Goal: Task Accomplishment & Management: Manage account settings

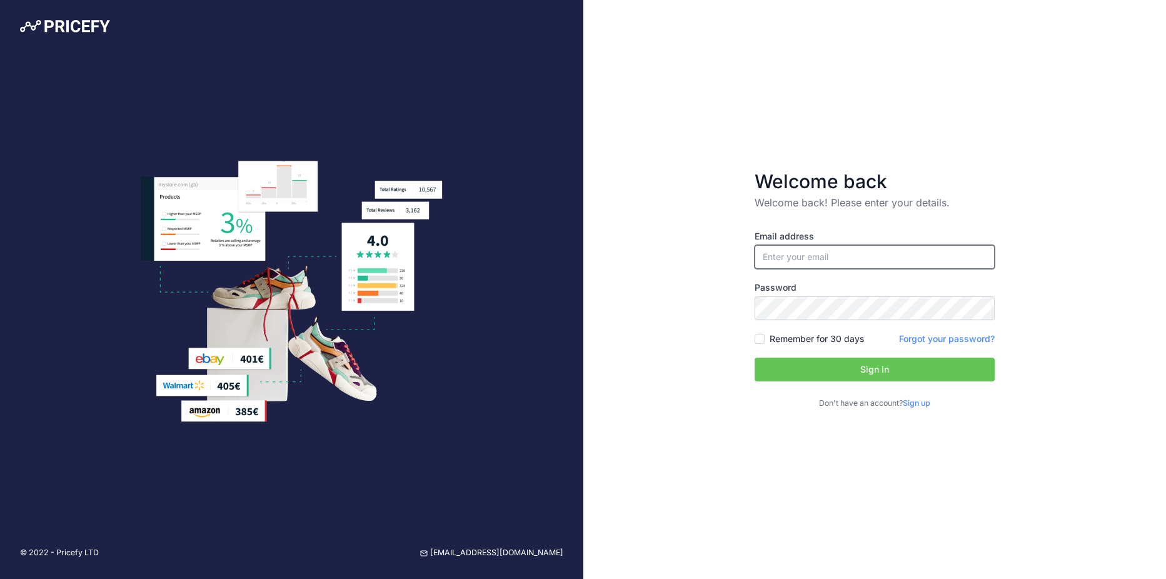
click at [787, 260] on input "email" at bounding box center [875, 257] width 240 height 24
type input "[EMAIL_ADDRESS][DOMAIN_NAME]"
click at [700, 337] on div "Welcome back Welcome back! Please enter your details. Email address pad.digital…" at bounding box center [874, 289] width 583 height 579
click at [841, 375] on button "Sign in" at bounding box center [875, 370] width 240 height 24
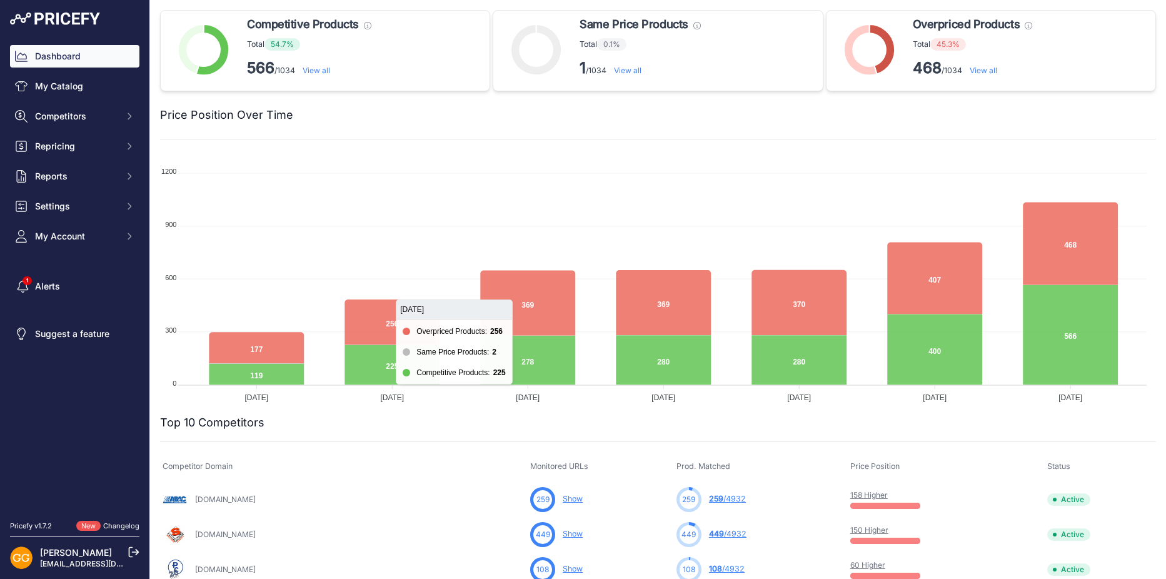
click at [93, 104] on div "Dashboard My Catalog Competitors Competitors Monitored URLs MAP infringements R…" at bounding box center [74, 146] width 129 height 203
click at [69, 86] on link "My Catalog" at bounding box center [74, 86] width 129 height 23
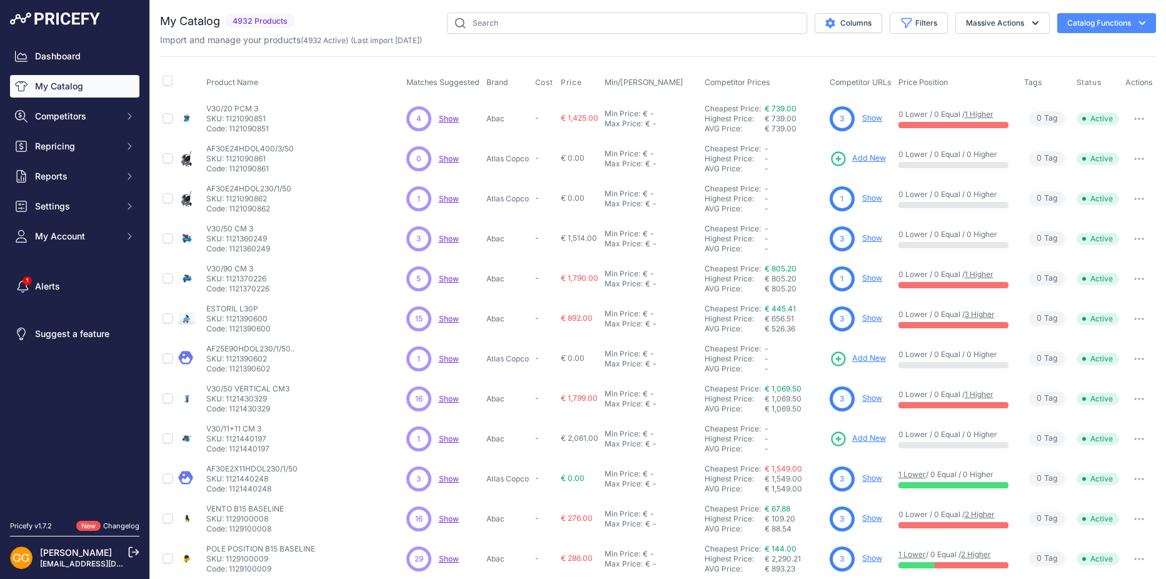
click at [58, 421] on nav "Dashboard My Catalog Competitors Competitors Monitored URLs MAP infringements R…" at bounding box center [74, 275] width 129 height 461
click at [66, 87] on link "My Catalog" at bounding box center [74, 86] width 129 height 23
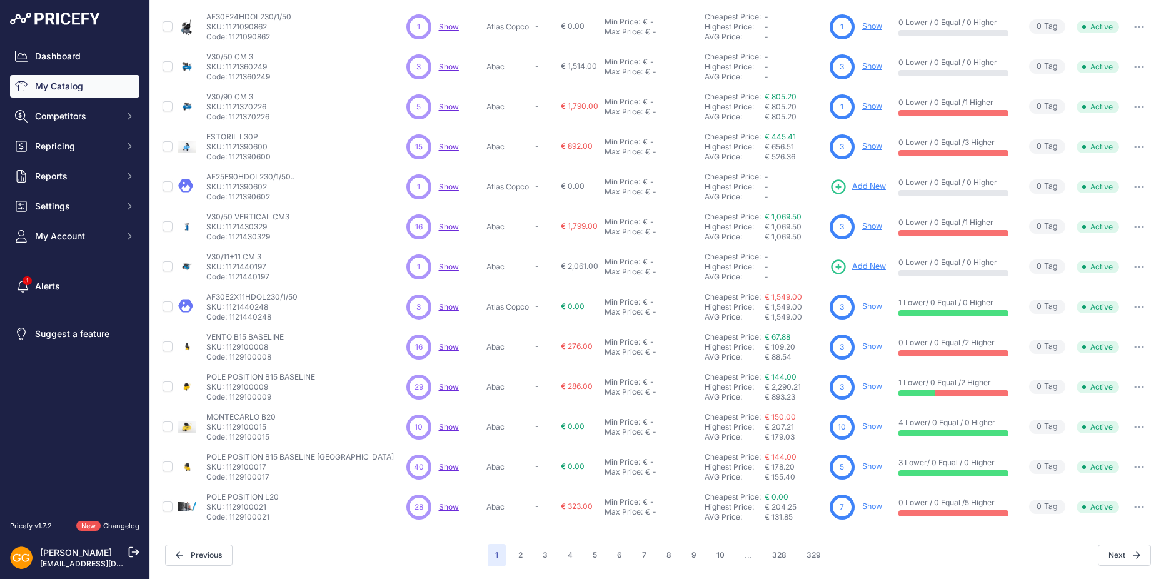
scroll to position [172, 0]
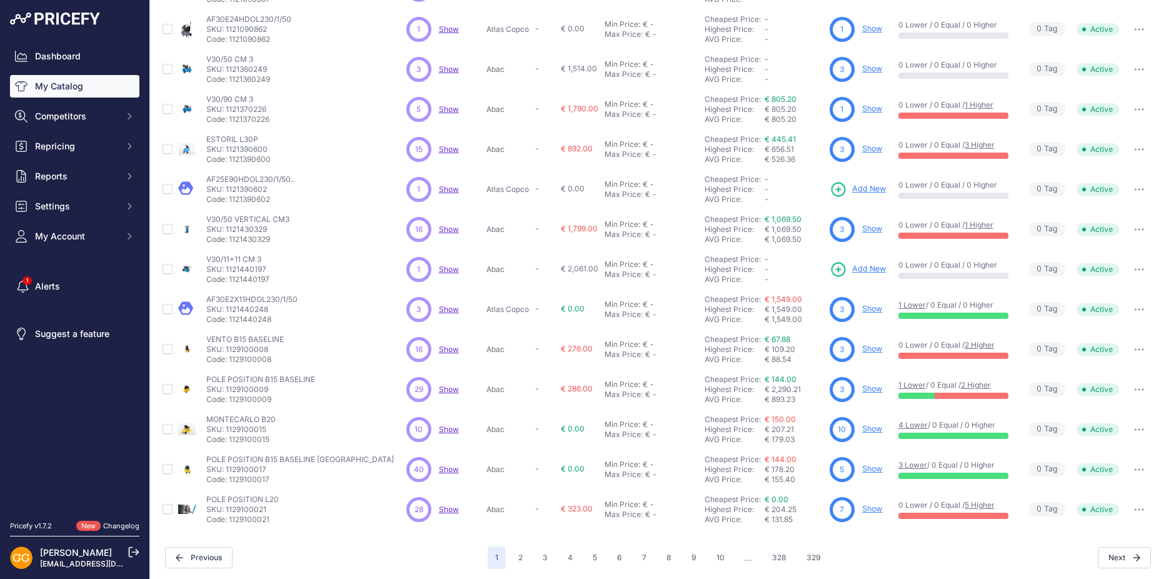
click at [446, 388] on span "Show" at bounding box center [449, 389] width 20 height 9
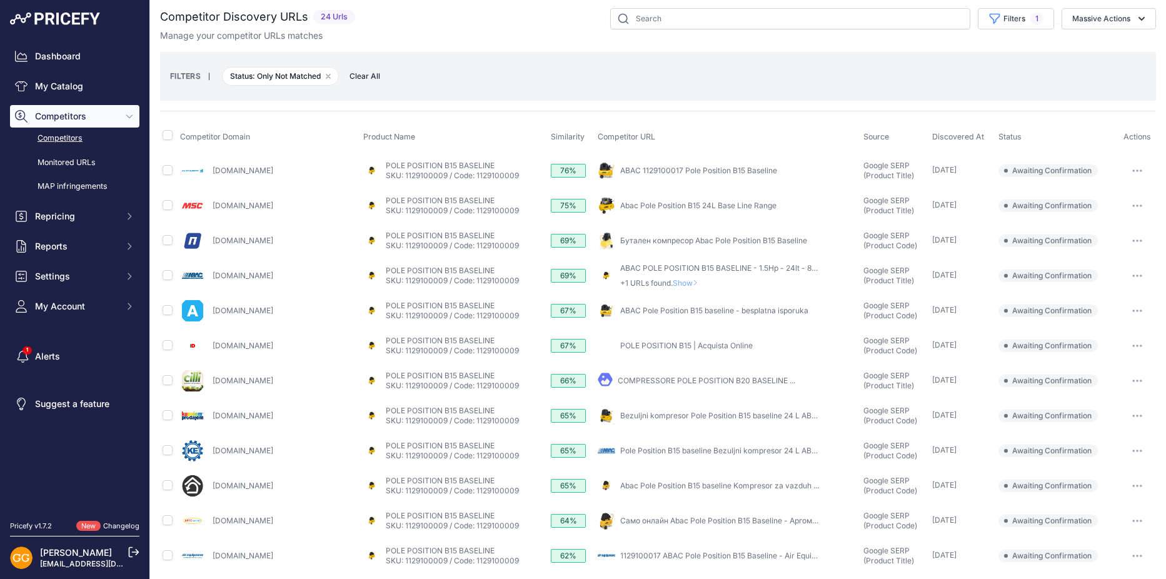
scroll to position [4, 0]
click at [63, 83] on link "My Catalog" at bounding box center [74, 86] width 129 height 23
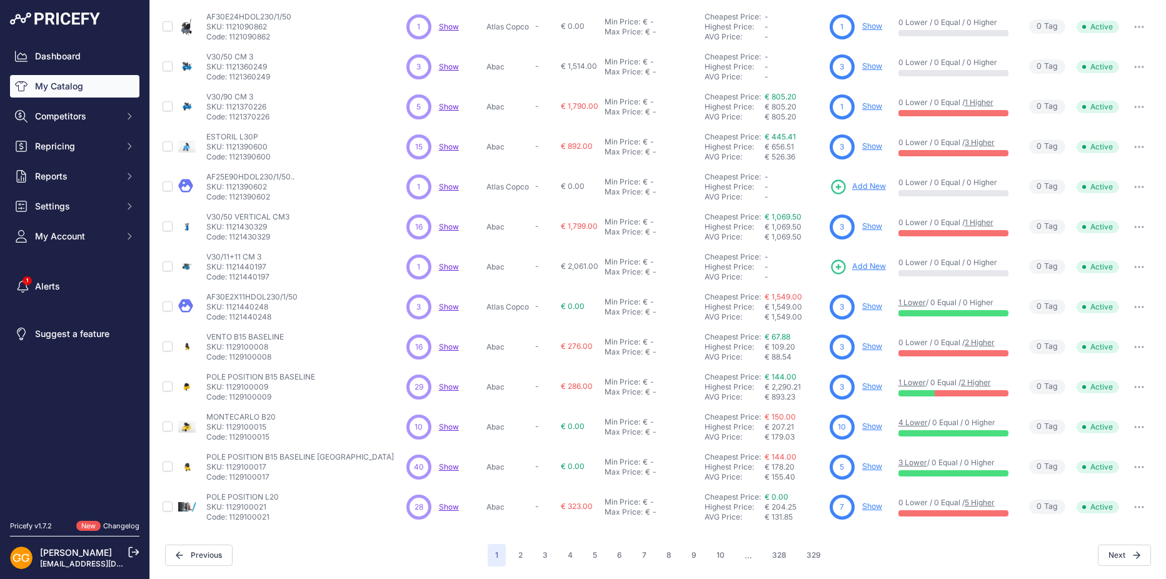
scroll to position [170, 0]
